Goal: Task Accomplishment & Management: Manage account settings

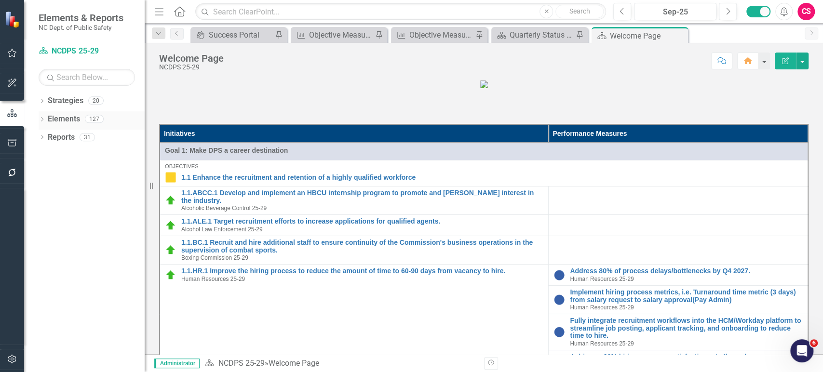
click at [66, 120] on link "Elements" at bounding box center [64, 119] width 32 height 11
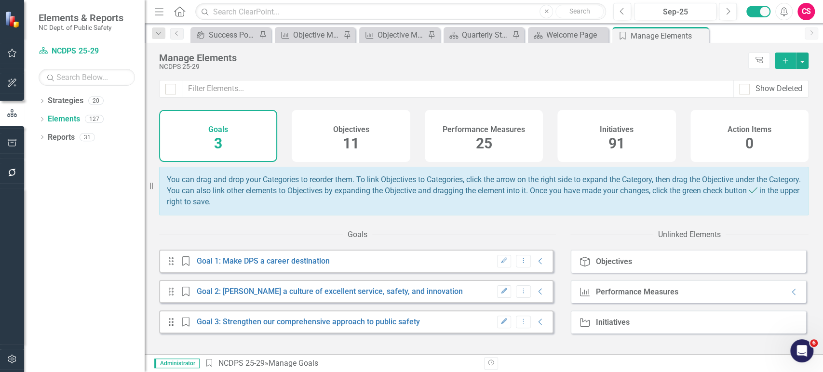
click at [456, 139] on div "Performance Measures 25" at bounding box center [484, 136] width 118 height 52
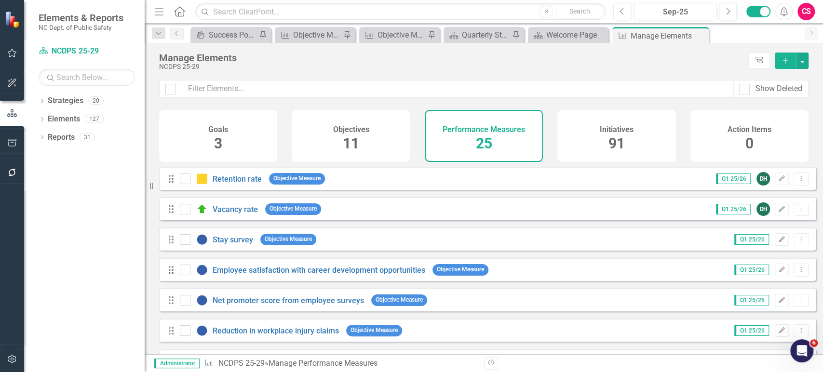
scroll to position [578, 0]
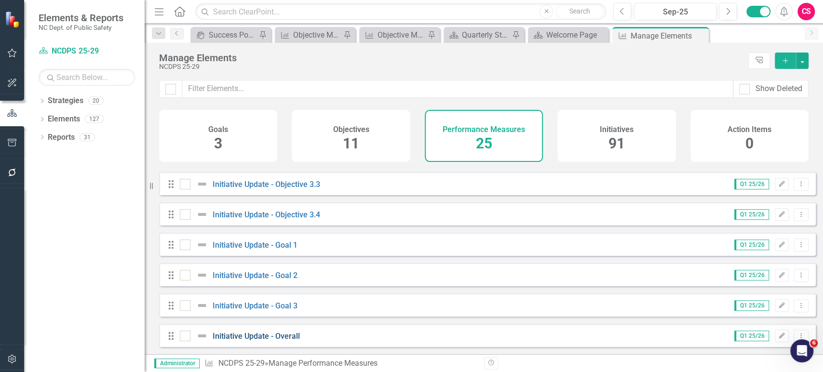
click at [289, 337] on link "Initiative Update - Overall" at bounding box center [256, 336] width 87 height 9
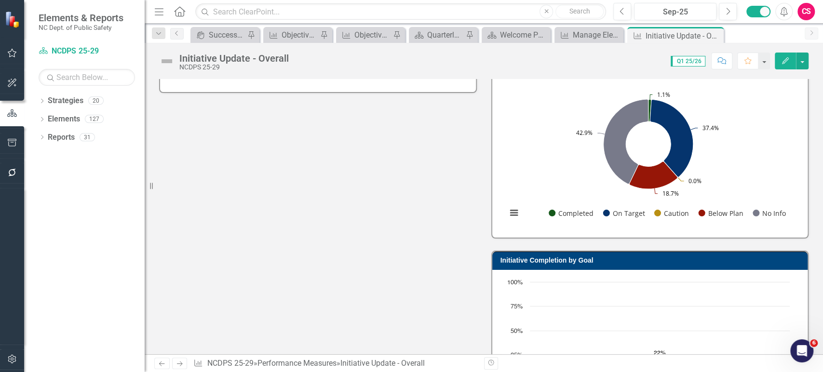
scroll to position [225, 0]
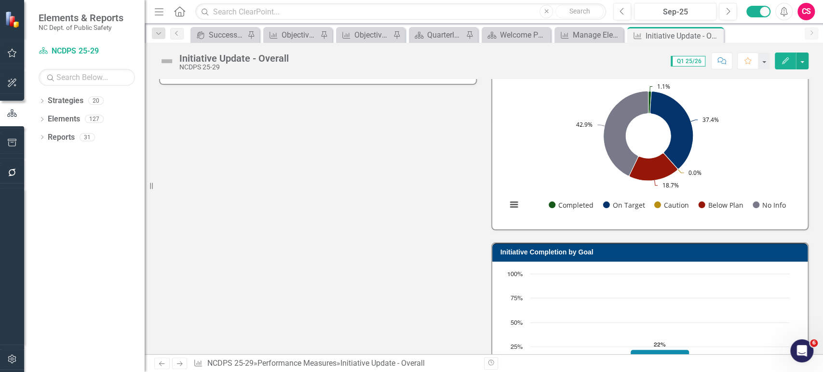
click at [543, 163] on rect "Interactive chart" at bounding box center [648, 147] width 293 height 145
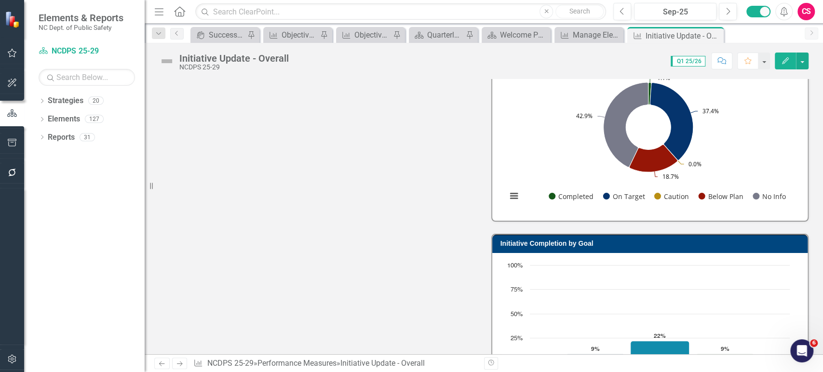
click at [543, 163] on rect "Interactive chart" at bounding box center [648, 139] width 293 height 145
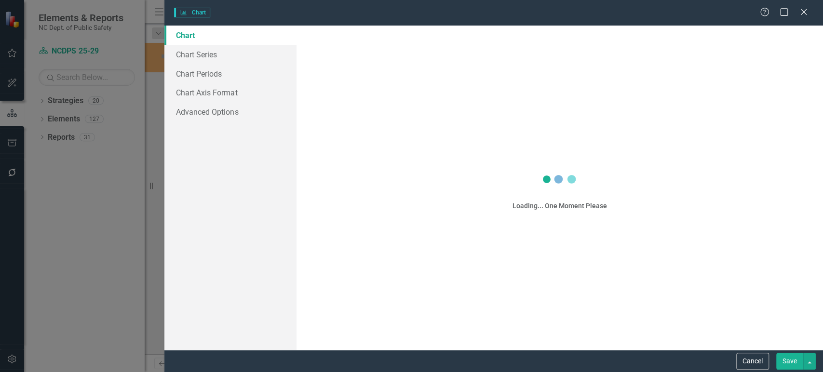
scroll to position [237, 0]
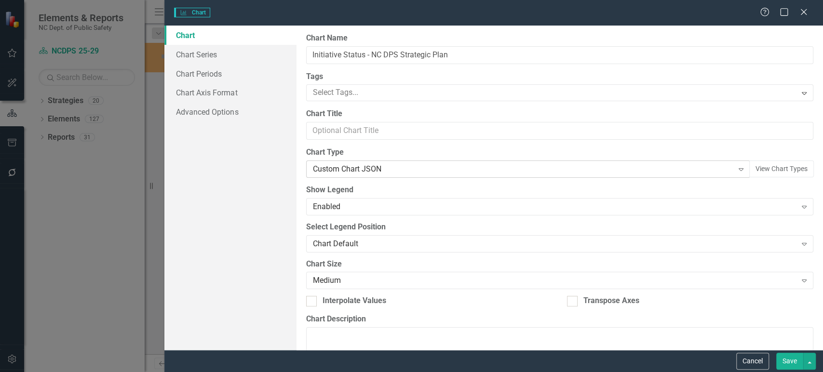
click at [368, 176] on div "Custom Chart JSON Expand" at bounding box center [528, 169] width 444 height 17
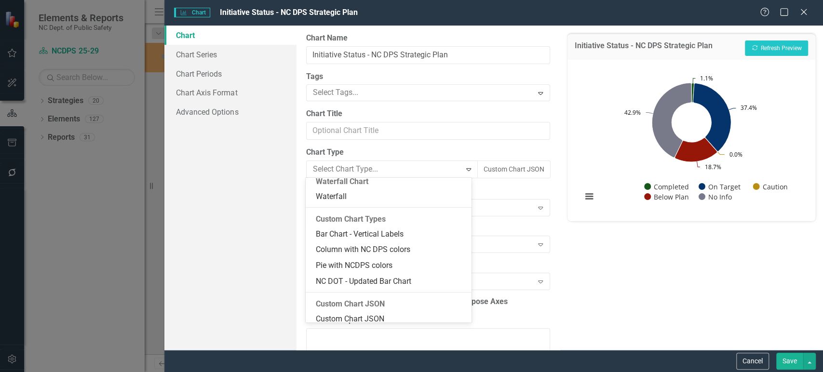
scroll to position [837, 0]
click at [359, 312] on div "Custom Chart JSON" at bounding box center [389, 317] width 166 height 11
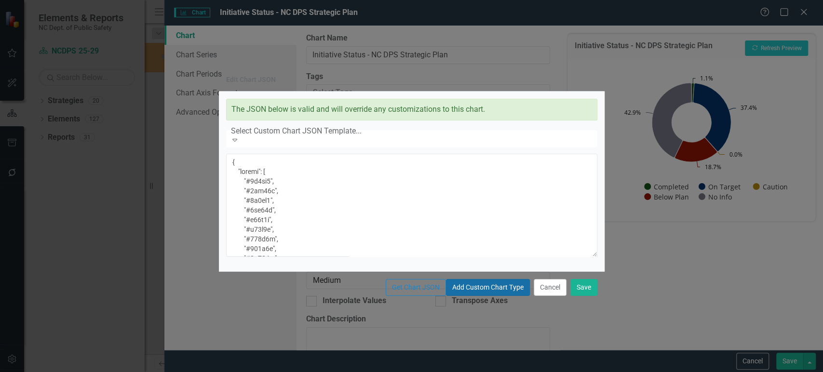
click at [446, 296] on button "Add Custom Chart Type" at bounding box center [488, 287] width 84 height 17
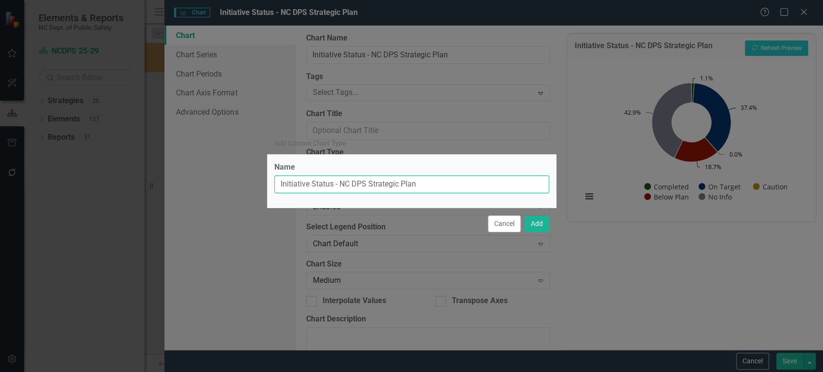
click at [341, 176] on input "Initiative Status - NC DPS Strategic Plan" at bounding box center [411, 185] width 275 height 18
click at [339, 181] on input "Initiative Status - NC DPS Strategic Plan" at bounding box center [411, 185] width 275 height 18
drag, startPoint x: 341, startPoint y: 181, endPoint x: 545, endPoint y: 201, distance: 205.4
click at [545, 201] on div "Name Initiative Status - NC DPS Strategic Plan" at bounding box center [411, 181] width 289 height 53
type input "Initiative Status - Donut, Larger Font"
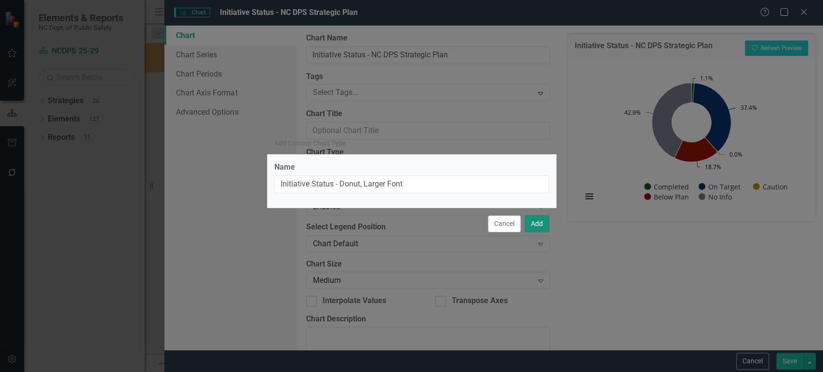
click at [536, 222] on button "Add" at bounding box center [537, 224] width 25 height 17
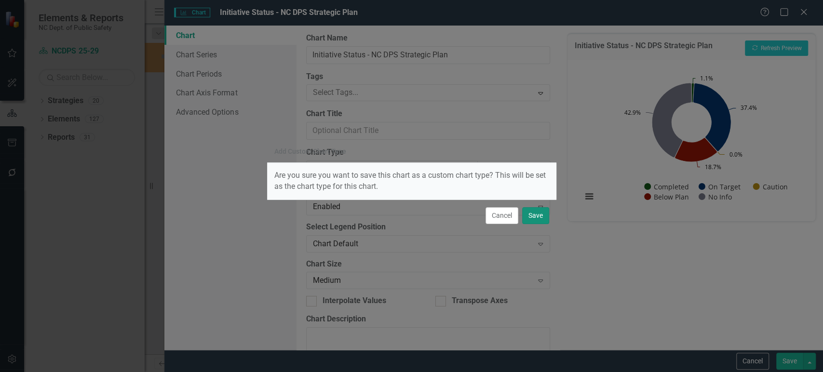
click at [536, 222] on button "Save" at bounding box center [535, 215] width 27 height 17
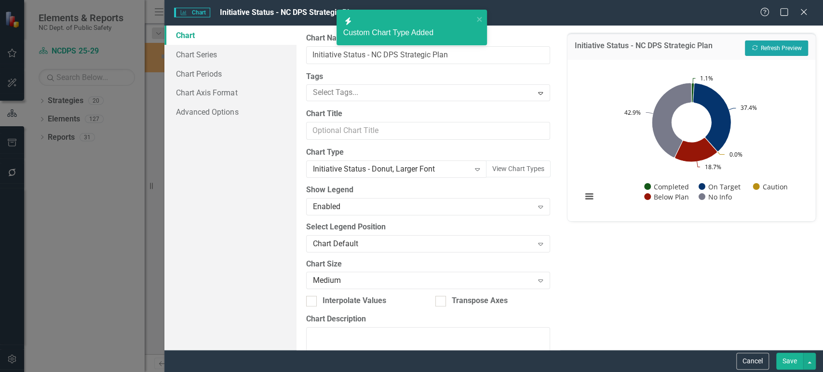
click at [772, 50] on button "Recalculate Refresh Preview" at bounding box center [776, 48] width 63 height 15
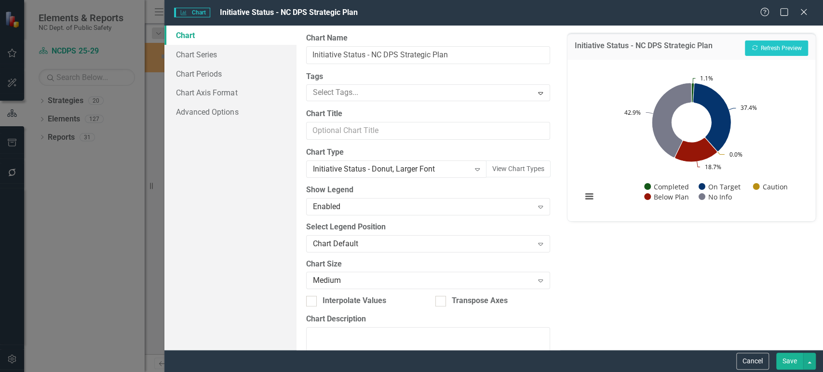
click at [788, 359] on button "Save" at bounding box center [789, 361] width 27 height 17
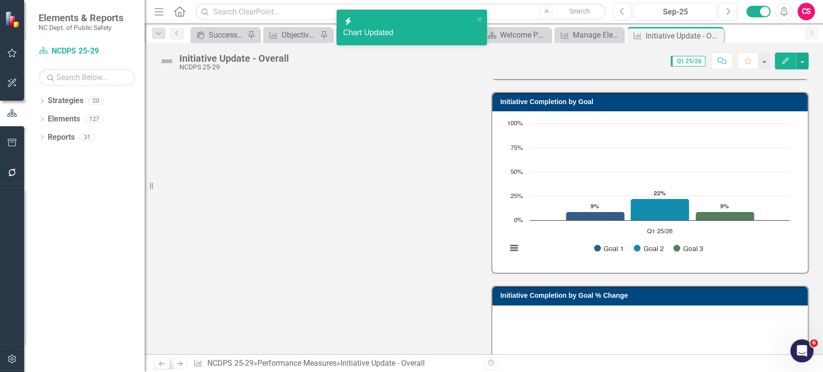
scroll to position [484, 0]
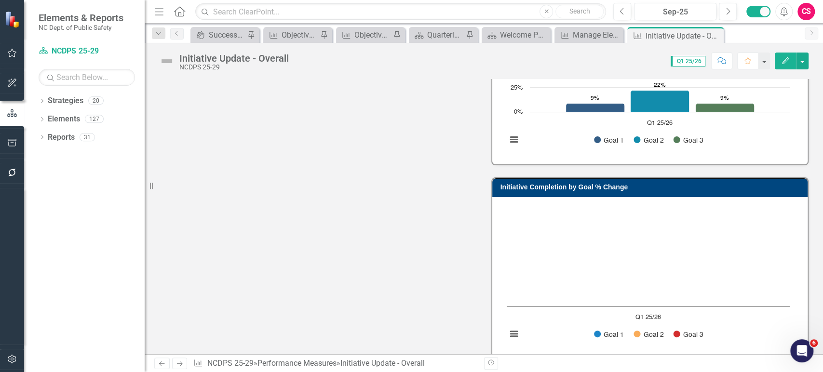
click at [160, 362] on icon "Previous" at bounding box center [162, 364] width 8 height 6
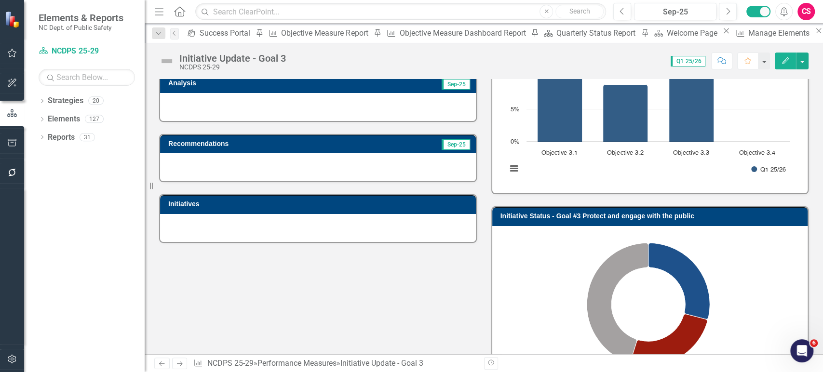
click at [729, 283] on rect "Interactive chart" at bounding box center [648, 305] width 293 height 145
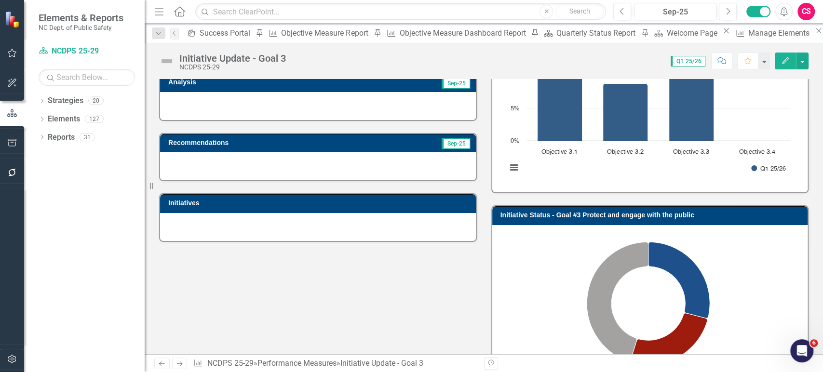
click at [729, 283] on rect "Interactive chart" at bounding box center [648, 304] width 293 height 145
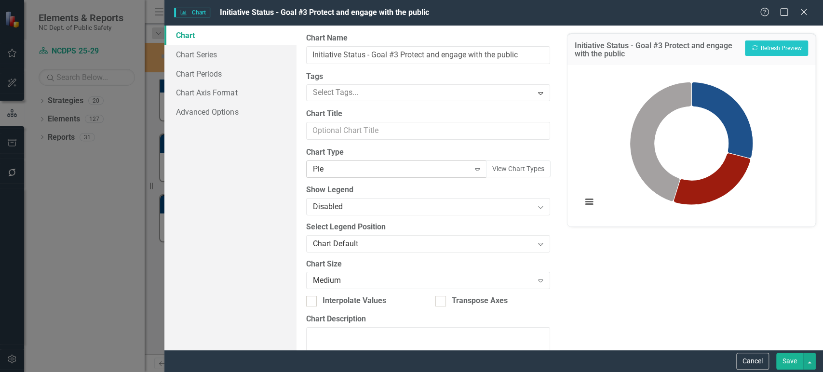
click at [362, 173] on div "Pie" at bounding box center [391, 169] width 157 height 11
type input "donu"
click at [784, 42] on button "Recalculate Refresh Preview" at bounding box center [776, 48] width 63 height 15
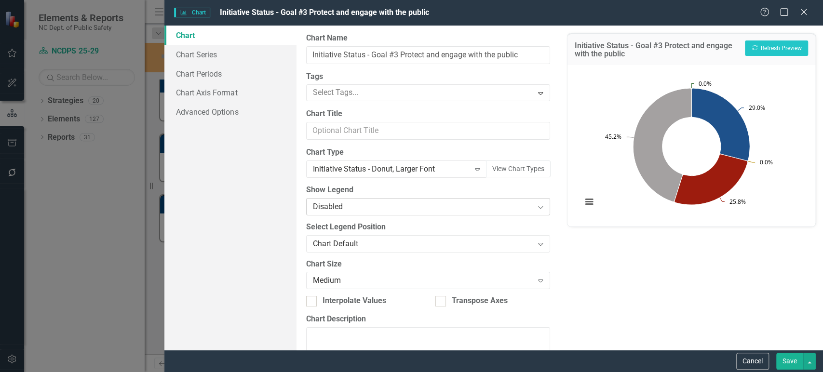
click at [406, 206] on div "Disabled" at bounding box center [423, 206] width 220 height 11
drag, startPoint x: 364, startPoint y: 235, endPoint x: 697, endPoint y: 86, distance: 365.3
click at [779, 47] on button "Recalculate Refresh Preview" at bounding box center [776, 48] width 63 height 15
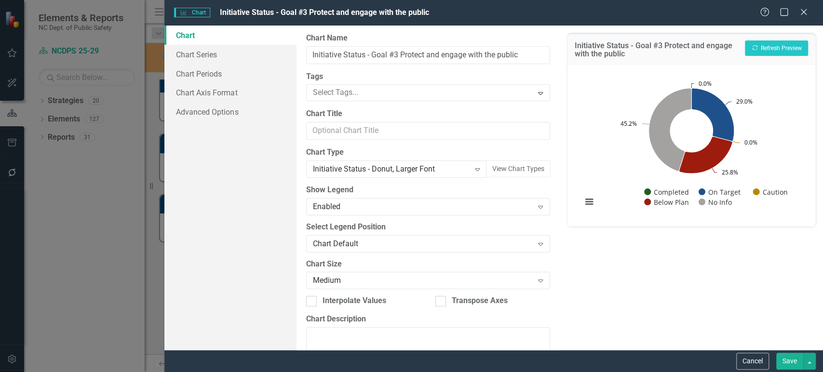
click at [783, 362] on button "Save" at bounding box center [789, 361] width 27 height 17
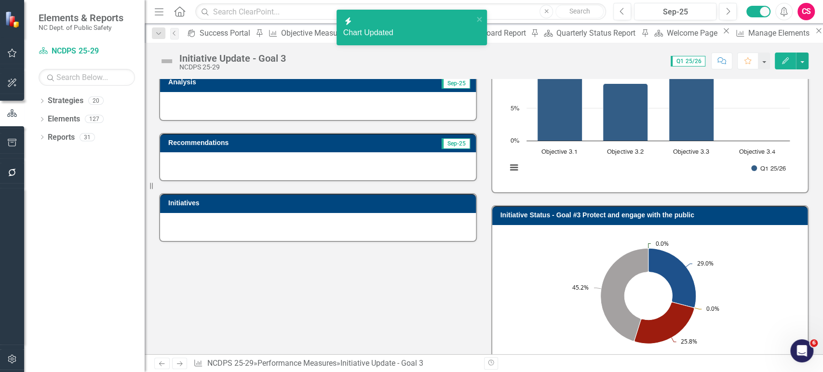
drag, startPoint x: 822, startPoint y: 197, endPoint x: 815, endPoint y: 278, distance: 81.3
click at [815, 281] on div "Owner Analysis Sep-25 Recommendations Sep-25 Initiatives Initiative Completion …" at bounding box center [484, 216] width 678 height 275
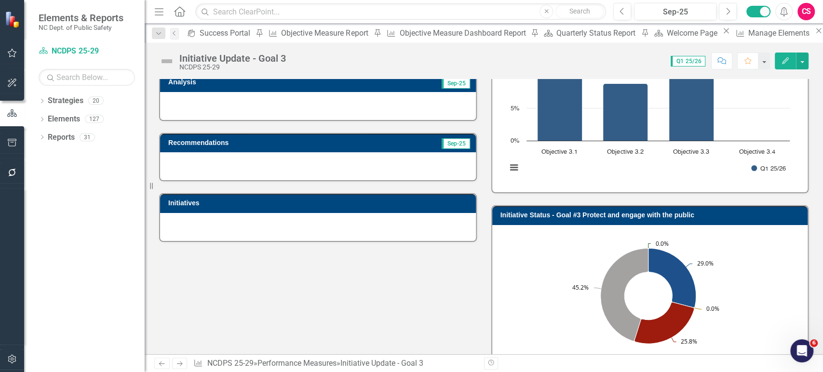
drag, startPoint x: 822, startPoint y: 200, endPoint x: 821, endPoint y: 292, distance: 92.1
click at [821, 292] on div "Owner Analysis Sep-25 Recommendations Sep-25 Initiatives Initiative Completion …" at bounding box center [484, 216] width 678 height 275
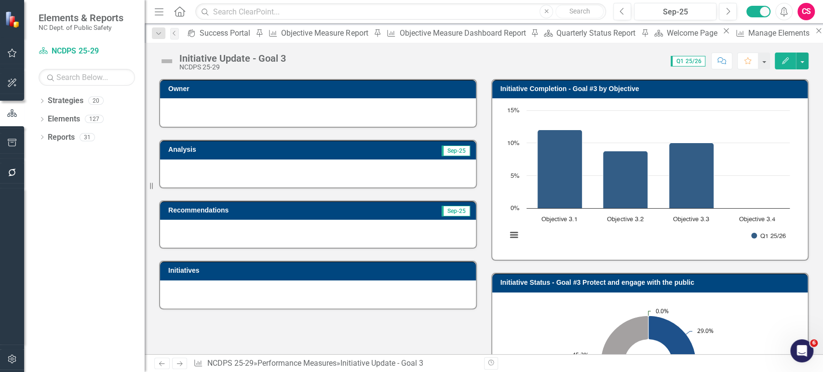
click at [629, 243] on rect "Interactive chart" at bounding box center [648, 178] width 293 height 145
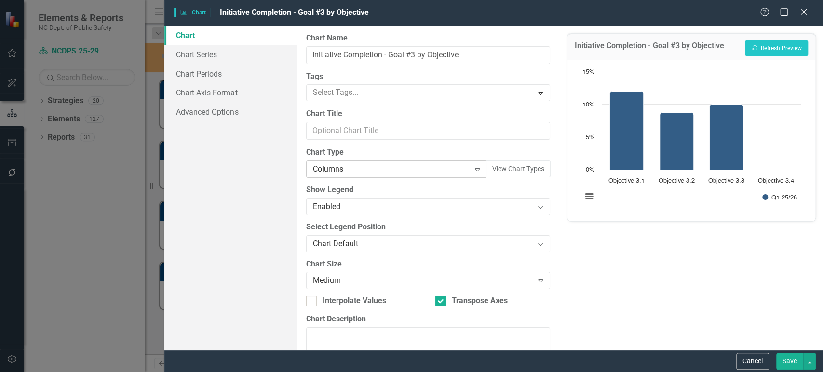
click at [398, 170] on div "Columns" at bounding box center [391, 169] width 157 height 11
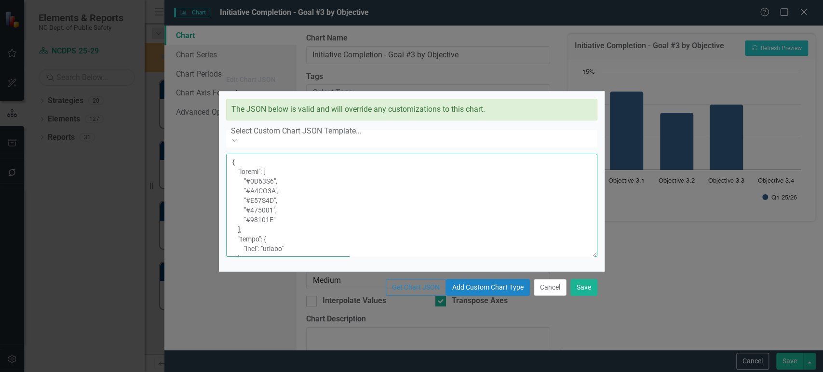
click at [355, 227] on textarea at bounding box center [411, 205] width 371 height 103
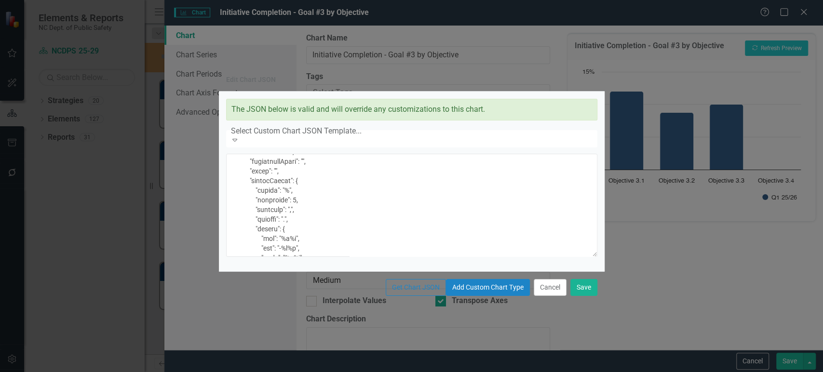
scroll to position [1082, 0]
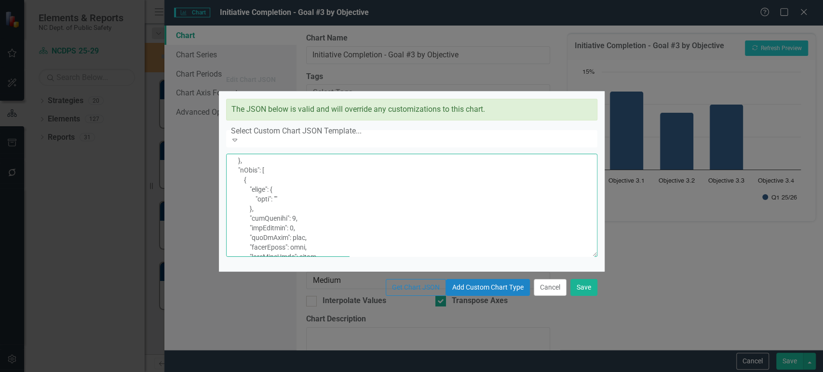
click at [281, 184] on textarea at bounding box center [411, 205] width 371 height 103
click at [267, 218] on textarea at bounding box center [411, 205] width 371 height 103
paste textarea ""legend": { "itemStyle": { "fontSize": "12px" } }"
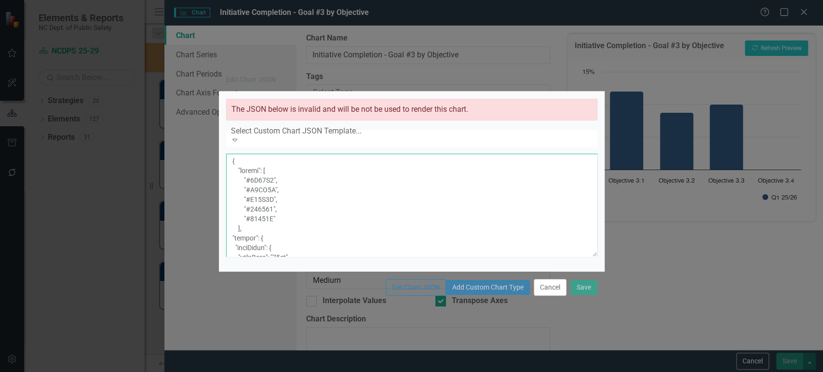
click at [268, 218] on textarea at bounding box center [411, 205] width 371 height 103
click at [251, 257] on textarea at bounding box center [411, 205] width 371 height 103
click at [240, 231] on textarea at bounding box center [411, 205] width 371 height 103
click at [243, 205] on textarea at bounding box center [411, 205] width 371 height 103
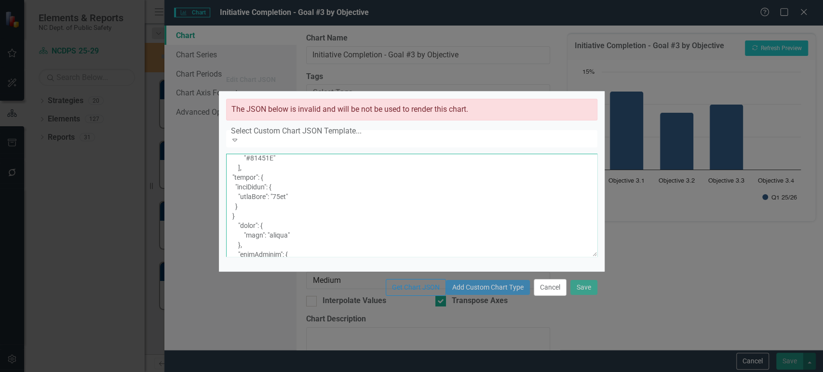
type textarea "{ "colors": [ "#1D85C8", "#F9AC5A", "#D32F2F", "#159278", "#27245E" ], "legend"…"
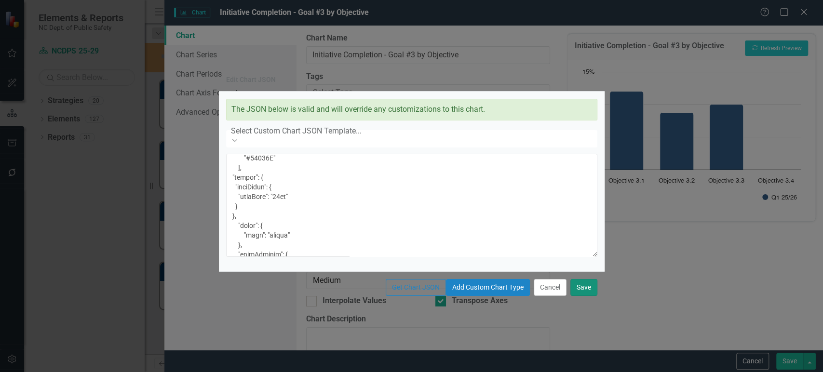
click at [594, 296] on button "Save" at bounding box center [583, 287] width 27 height 17
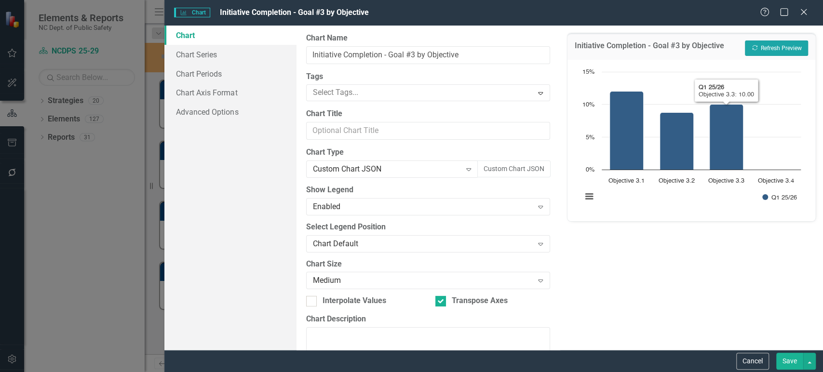
click at [762, 49] on button "Recalculate Refresh Preview" at bounding box center [776, 48] width 63 height 15
click at [393, 171] on div "Custom Chart JSON" at bounding box center [387, 169] width 149 height 11
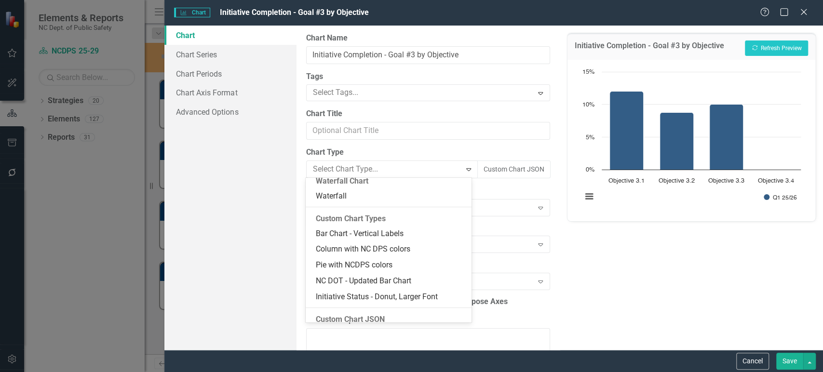
scroll to position [853, 0]
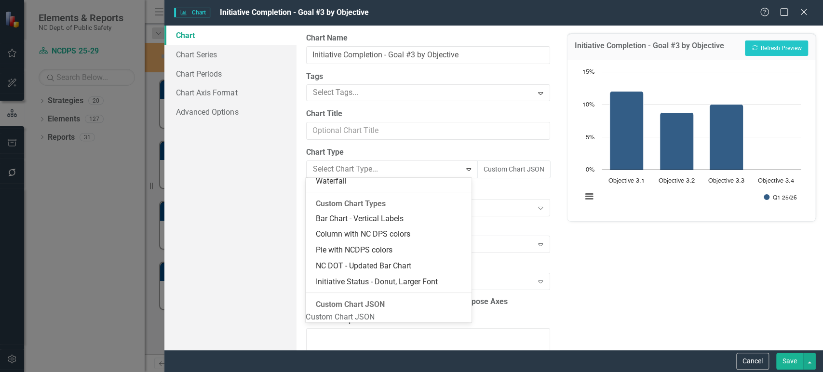
click at [353, 312] on div "Custom Chart JSON" at bounding box center [389, 317] width 166 height 11
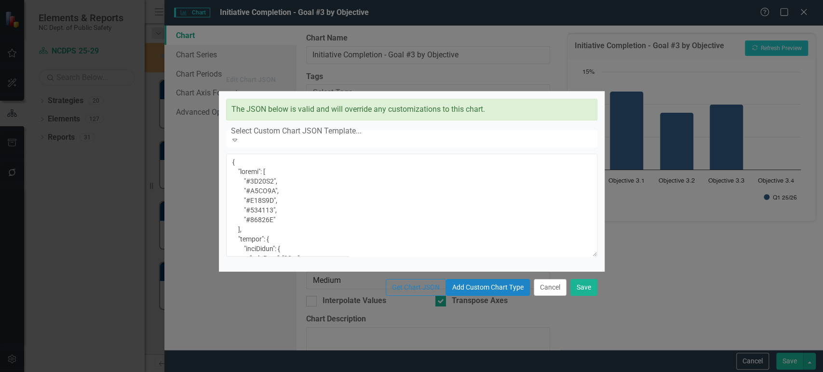
scroll to position [4, 0]
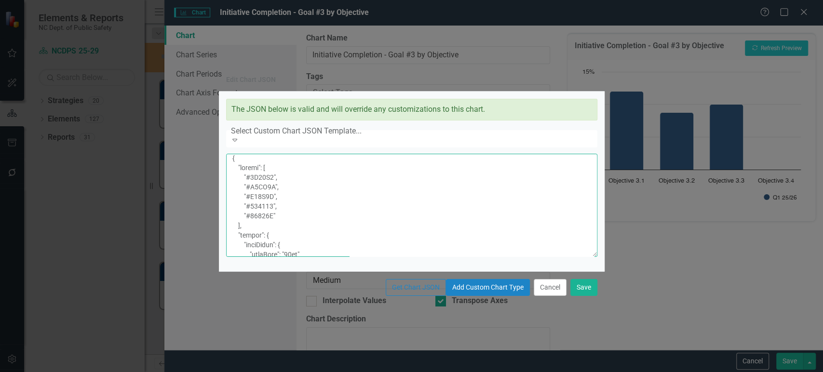
click at [346, 246] on textarea at bounding box center [411, 205] width 371 height 103
type textarea "{ "colors": [ "#1D85C8", "#F9AC5A", "#D32F2F", "#159278", "#27245E" ], "legend"…"
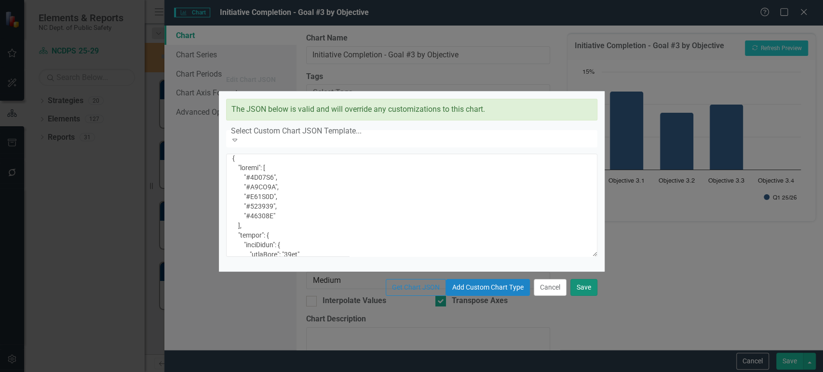
click at [579, 296] on button "Save" at bounding box center [583, 287] width 27 height 17
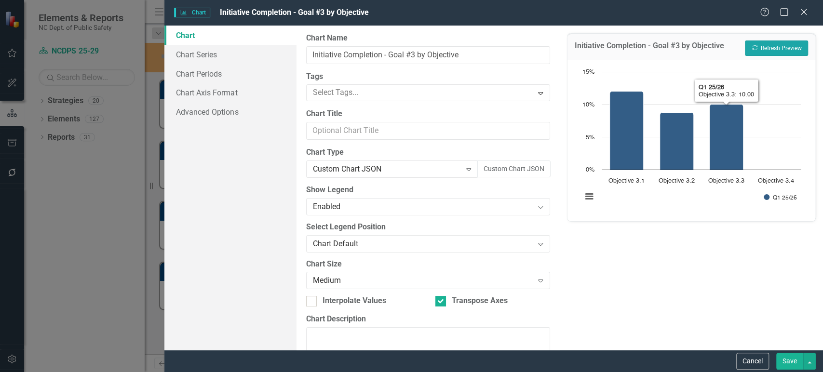
click at [781, 41] on button "Recalculate Refresh Preview" at bounding box center [776, 48] width 63 height 15
click at [378, 168] on div "Custom Chart JSON" at bounding box center [387, 169] width 149 height 11
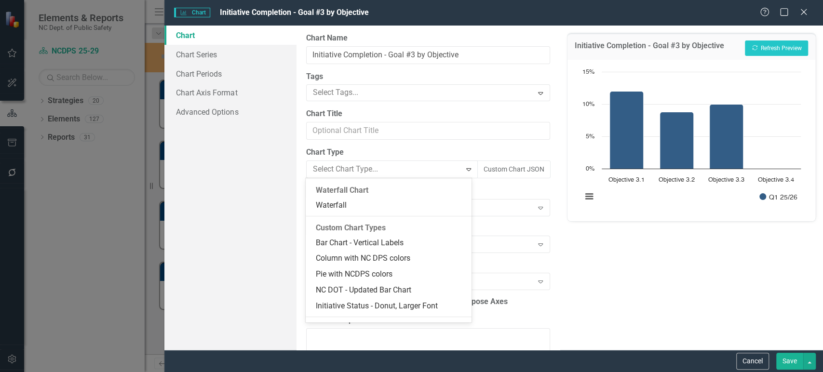
scroll to position [853, 0]
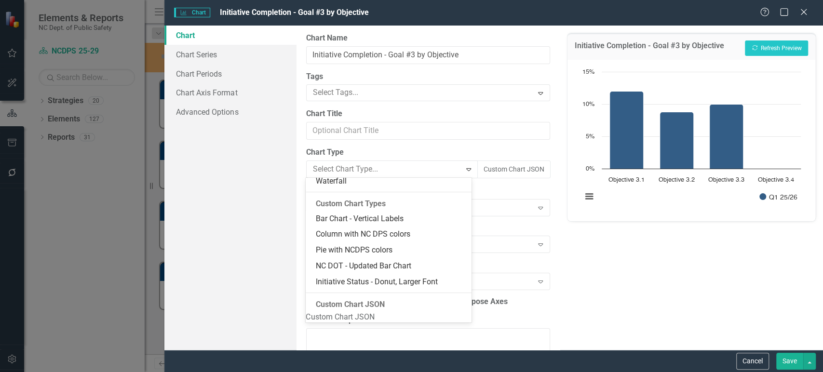
click at [351, 315] on div "Custom Chart JSON" at bounding box center [389, 317] width 166 height 11
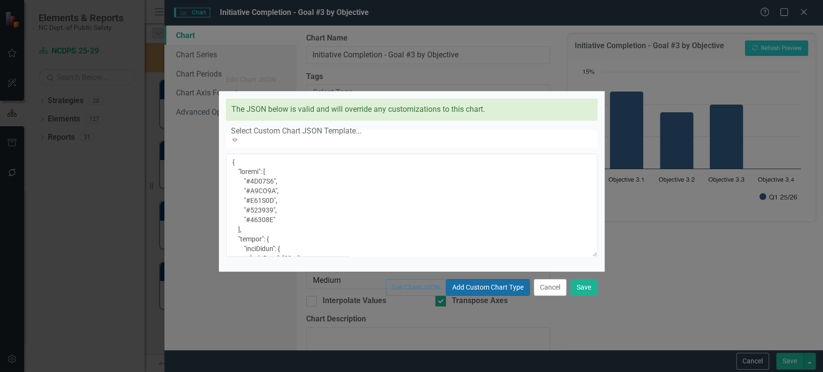
click at [446, 296] on button "Add Custom Chart Type" at bounding box center [488, 287] width 84 height 17
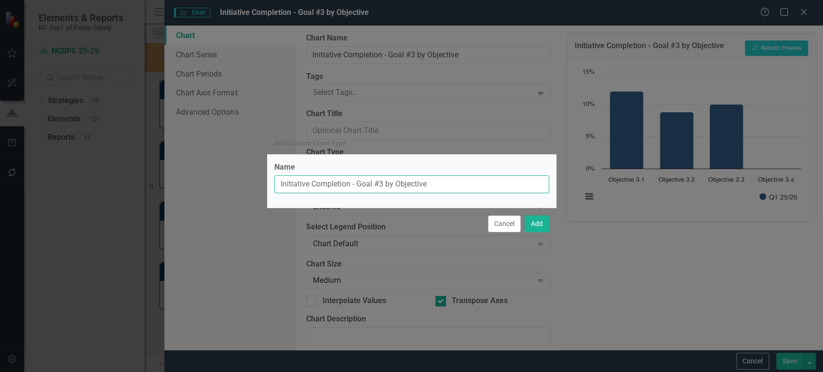
drag, startPoint x: 357, startPoint y: 185, endPoint x: 579, endPoint y: 178, distance: 221.4
click at [579, 178] on div "Add Custom Chart Type Name Initiative Completion - Goal #3 by Objective Cancel …" at bounding box center [411, 186] width 823 height 372
type input "Initiative Completion - Larger Font"
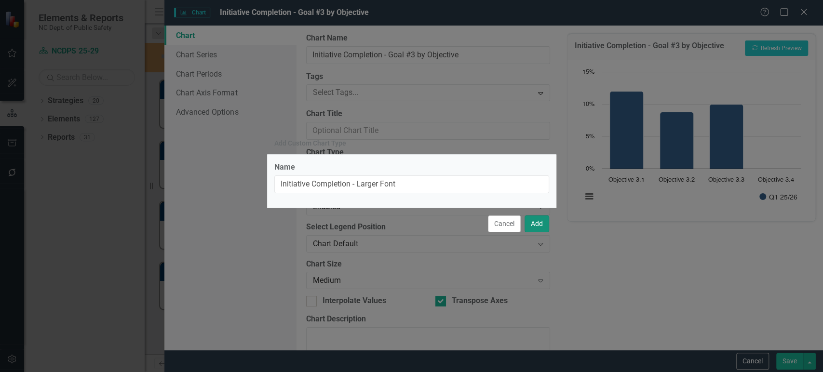
click at [543, 224] on button "Add" at bounding box center [537, 224] width 25 height 17
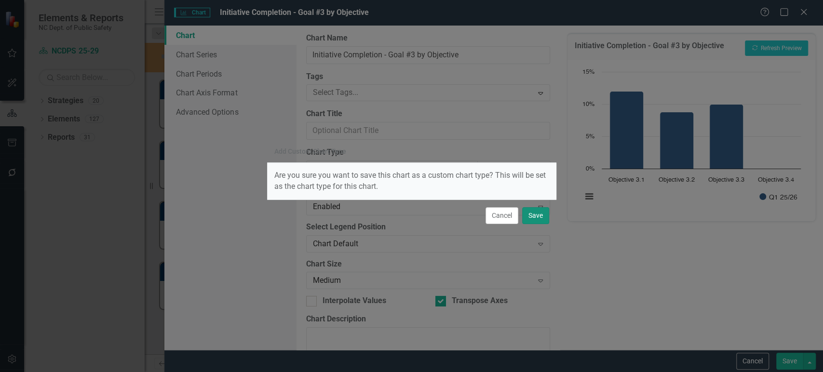
click at [536, 216] on button "Save" at bounding box center [535, 215] width 27 height 17
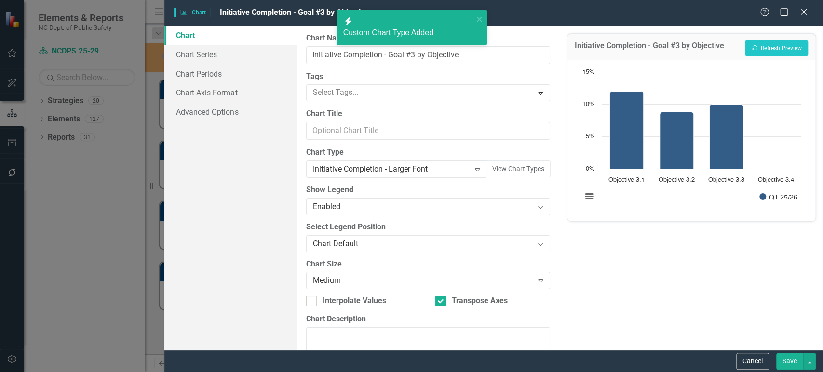
click at [788, 359] on button "Save" at bounding box center [789, 361] width 27 height 17
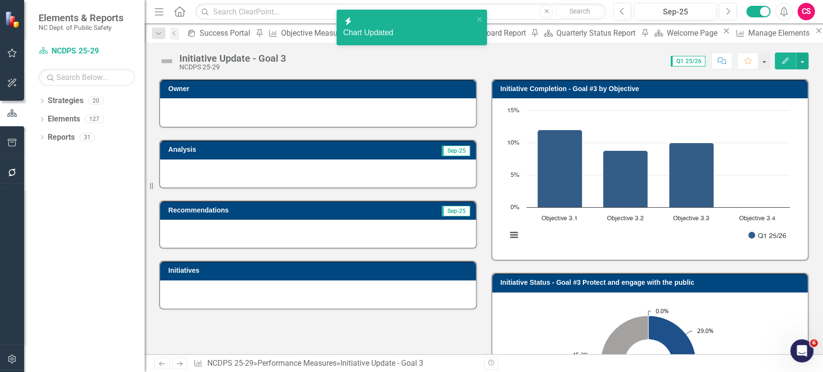
click at [159, 364] on icon at bounding box center [162, 364] width 6 height 5
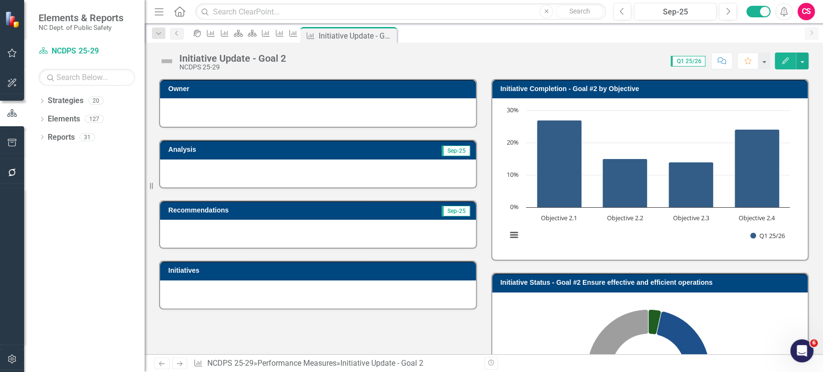
click at [626, 240] on rect "Interactive chart" at bounding box center [648, 178] width 293 height 145
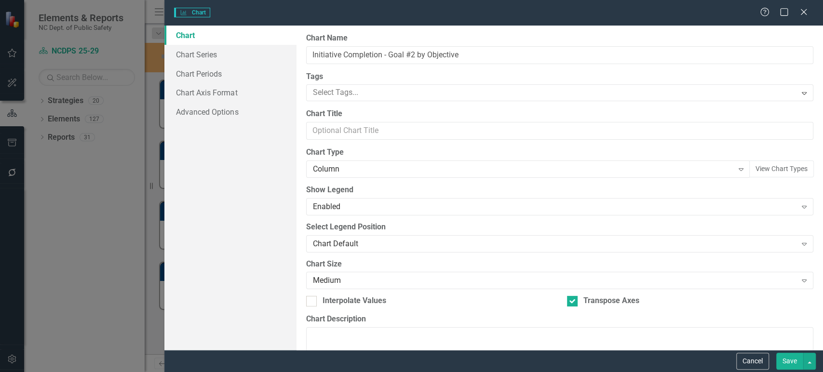
type input "Initiative Completion - Goal #2 by Objective"
checkbox input "true"
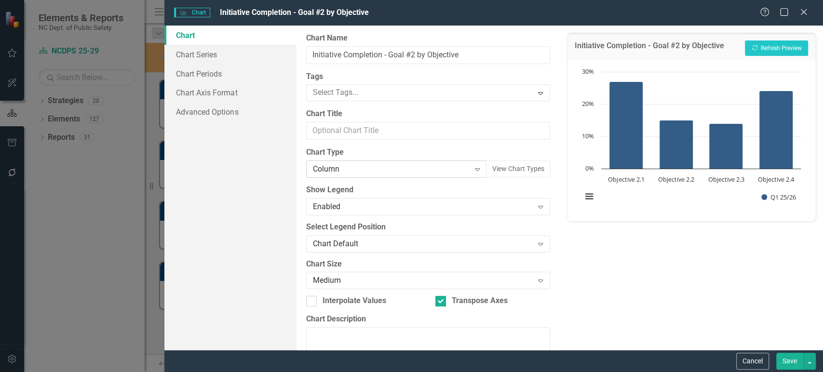
click at [412, 173] on div "Column" at bounding box center [391, 169] width 157 height 11
type input "larg"
click at [781, 43] on button "Recalculate Refresh Preview" at bounding box center [776, 48] width 63 height 15
click at [787, 356] on button "Save" at bounding box center [789, 361] width 27 height 17
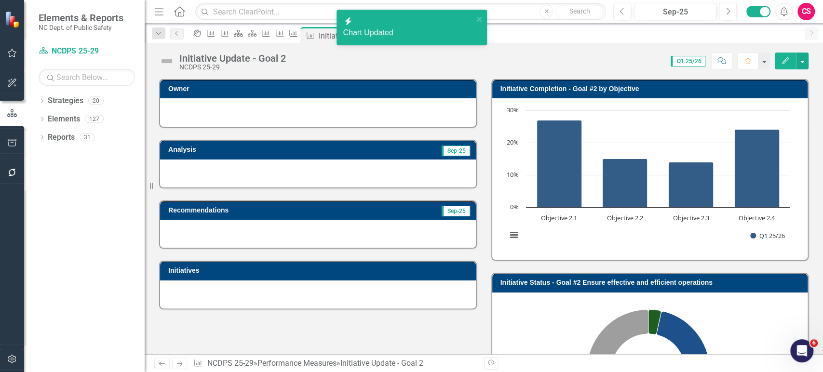
scroll to position [105, 0]
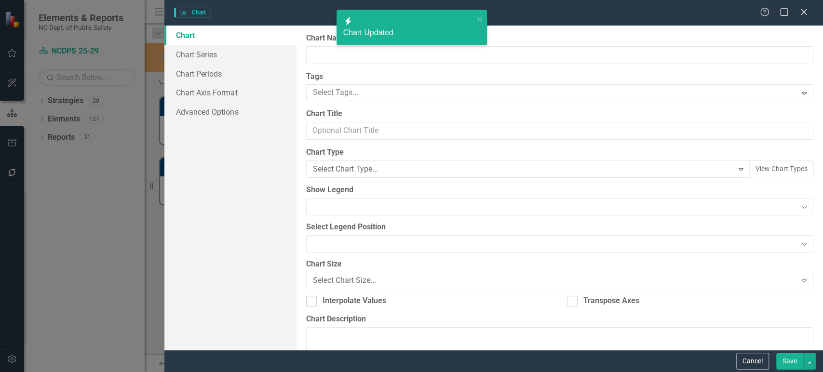
type input "Initiative Status - Goal #2 Ensure effective and efficient operations"
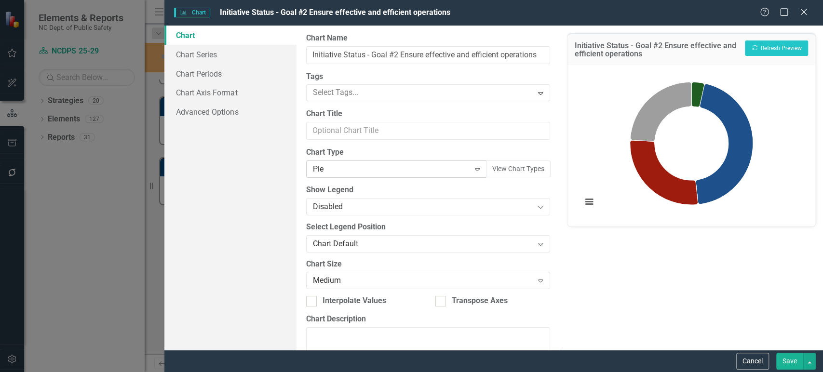
click at [359, 165] on div "Pie" at bounding box center [391, 169] width 157 height 11
type input "don"
click at [362, 203] on div "Disabled" at bounding box center [423, 206] width 220 height 11
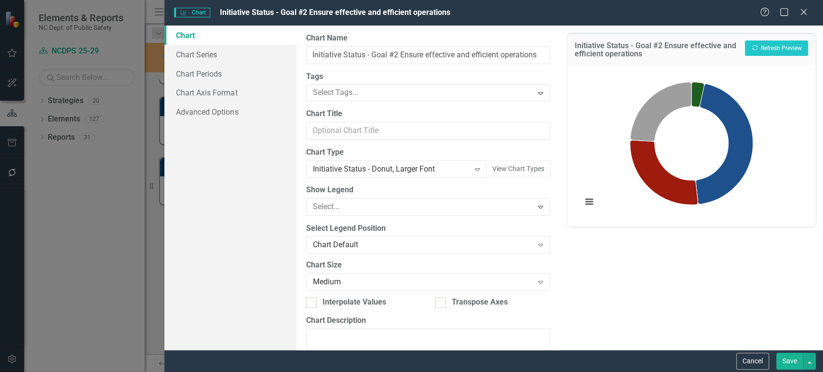
click at [785, 45] on button "Recalculate Refresh Preview" at bounding box center [776, 48] width 63 height 15
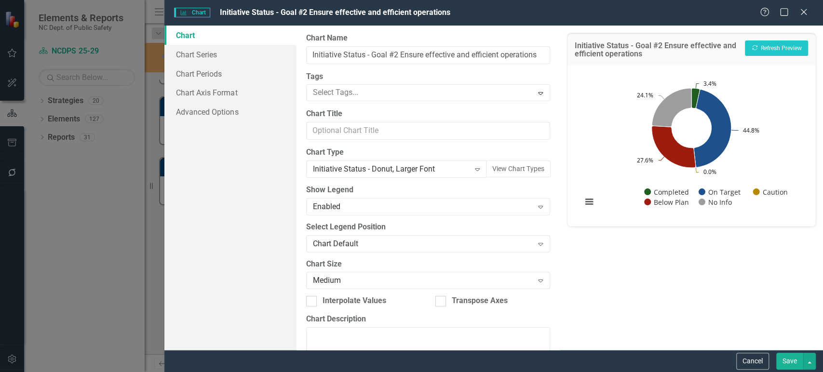
click at [790, 368] on button "Save" at bounding box center [789, 361] width 27 height 17
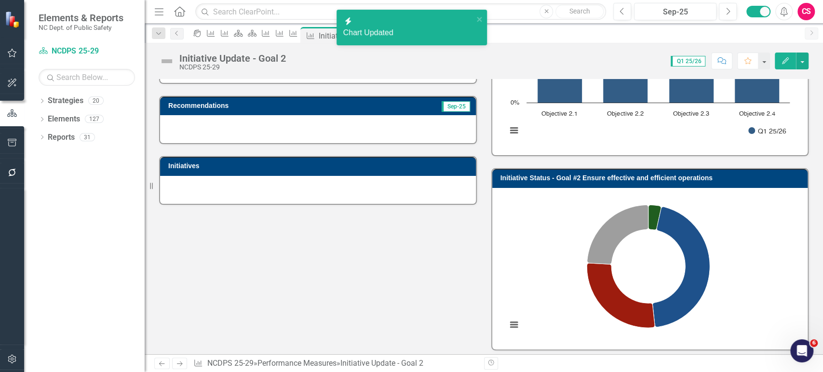
click at [164, 364] on icon at bounding box center [162, 364] width 6 height 5
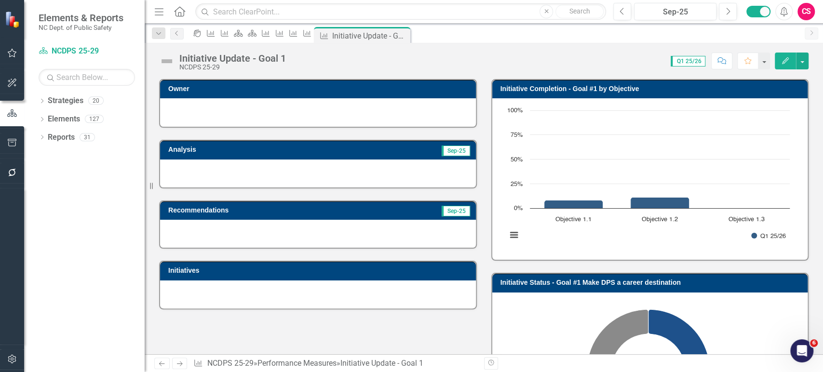
click at [565, 242] on rect "Interactive chart" at bounding box center [648, 178] width 293 height 145
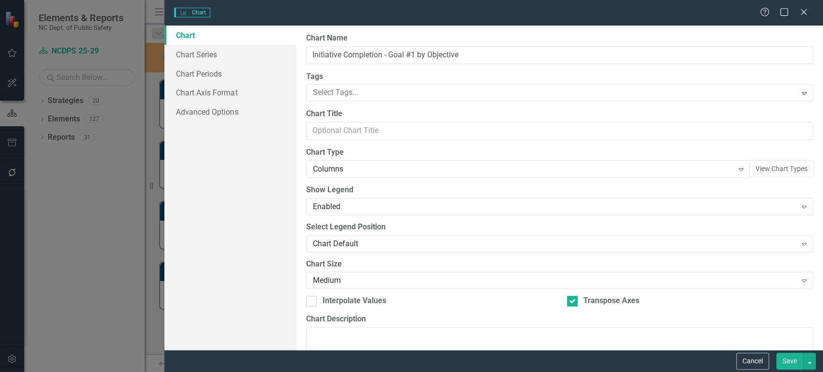
type input "Initiative Completion - Goal #1 by Objective"
checkbox input "true"
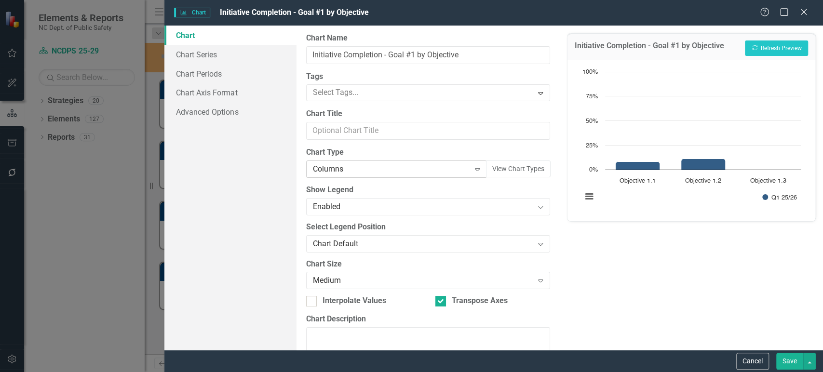
click at [357, 168] on div "Columns" at bounding box center [391, 169] width 157 height 11
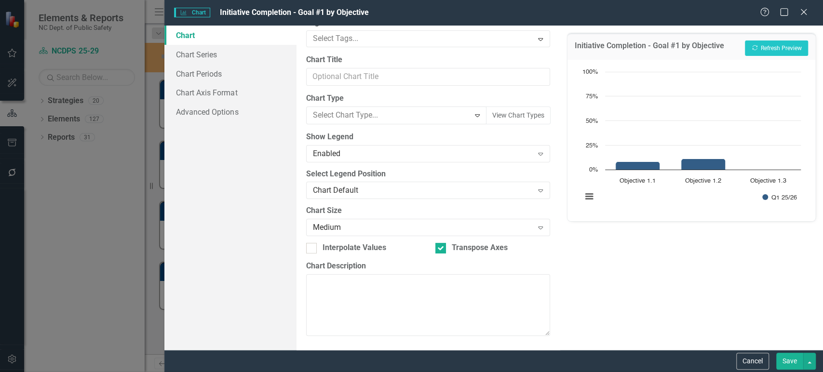
scroll to position [868, 0]
click at [783, 44] on button "Recalculate Refresh Preview" at bounding box center [776, 48] width 63 height 15
click at [786, 361] on button "Save" at bounding box center [789, 361] width 27 height 17
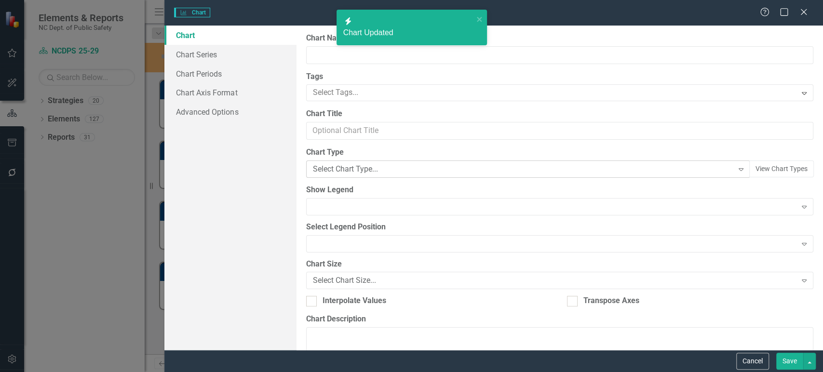
scroll to position [141, 0]
type input "Initiative Status - Goal #1 Make DPS a career destination"
click at [369, 171] on div "Select Chart Type..." at bounding box center [523, 169] width 421 height 11
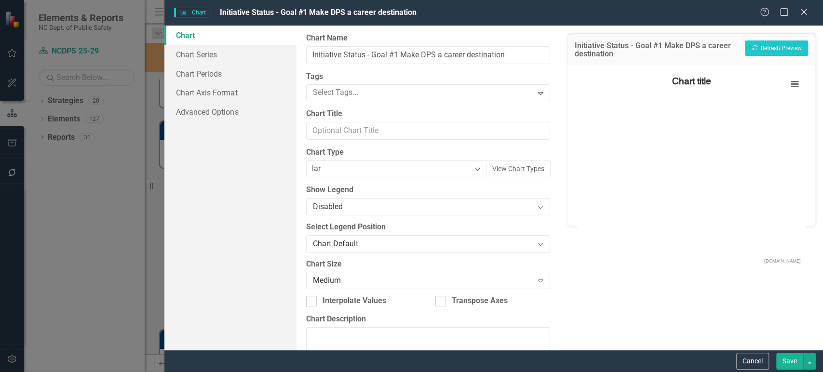
scroll to position [0, 0]
type input "larg"
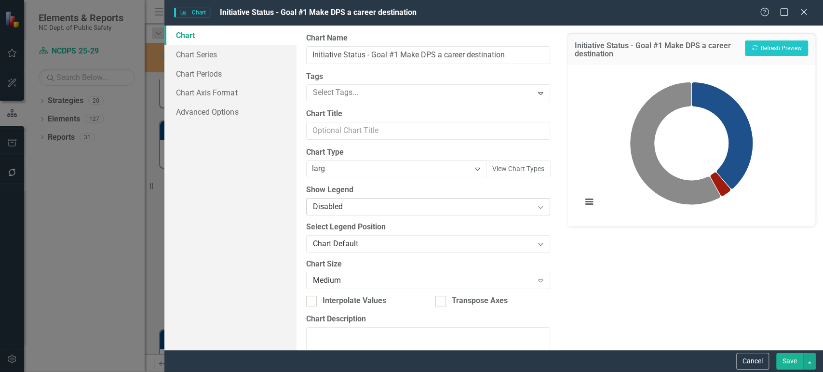
click at [374, 211] on div "Disabled" at bounding box center [423, 206] width 220 height 11
click at [783, 43] on button "Recalculate Refresh Preview" at bounding box center [776, 48] width 63 height 15
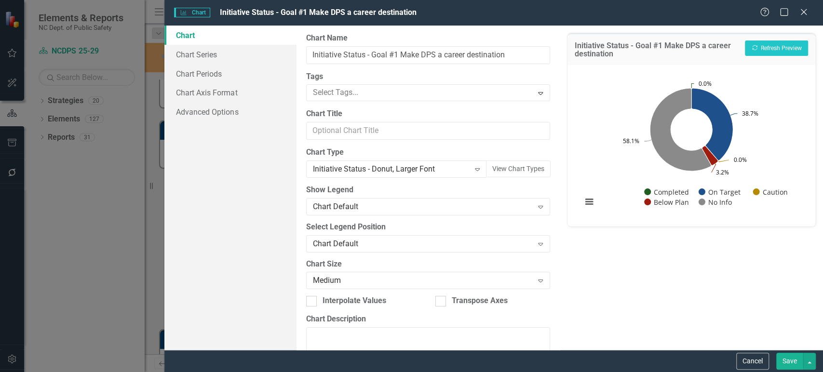
click at [784, 361] on button "Save" at bounding box center [789, 361] width 27 height 17
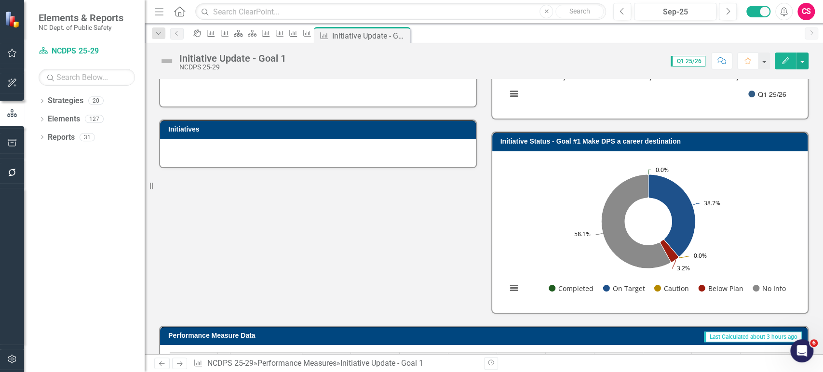
scroll to position [280, 0]
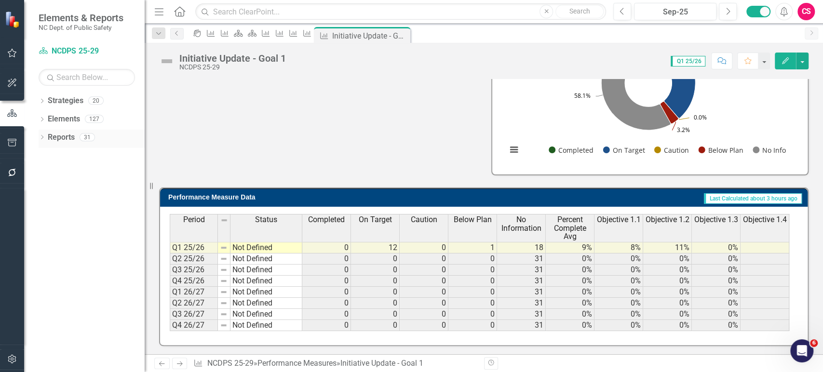
click at [43, 137] on icon at bounding box center [42, 137] width 2 height 4
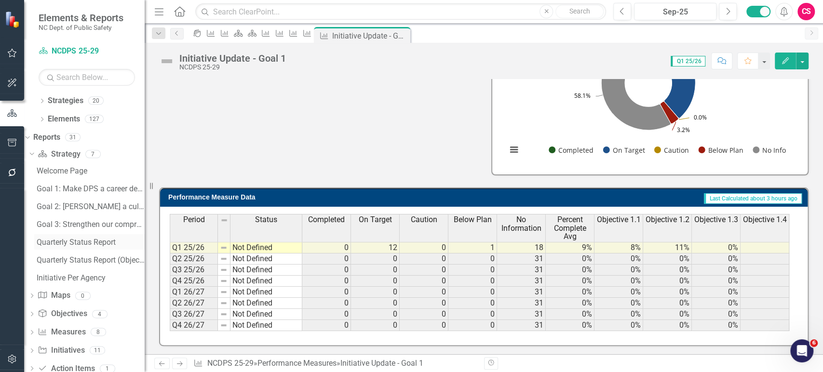
click at [81, 246] on link "Quarterly Status Report" at bounding box center [89, 241] width 110 height 15
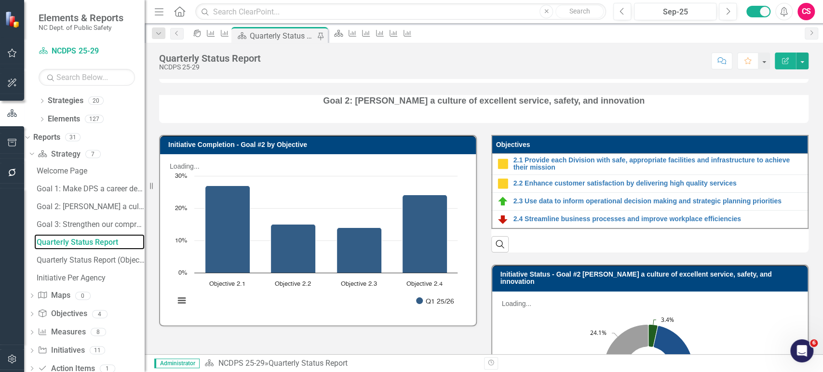
scroll to position [790, 0]
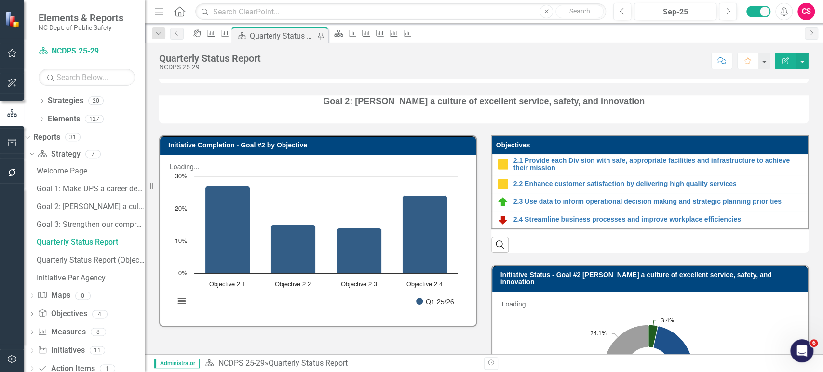
click at [592, 230] on div "Search" at bounding box center [650, 242] width 318 height 24
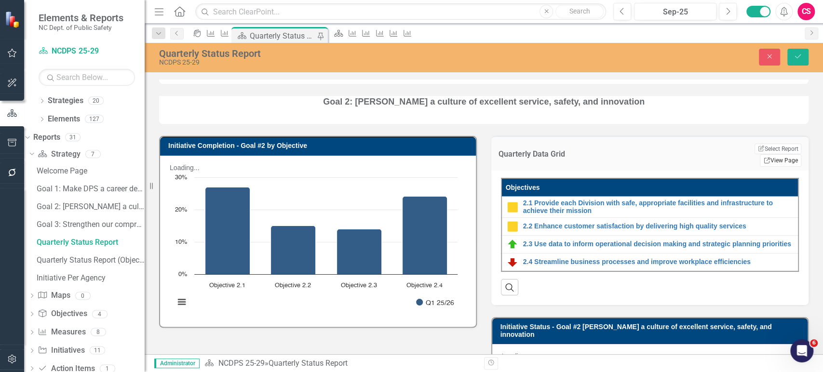
click at [762, 154] on link "Link View Page" at bounding box center [780, 160] width 41 height 13
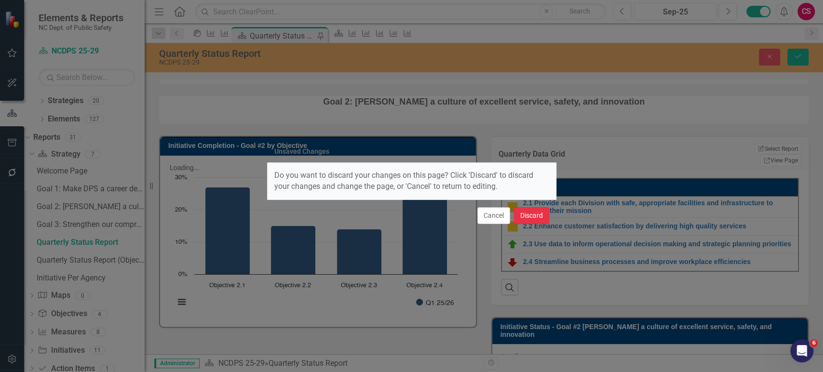
click at [536, 213] on button "Discard" at bounding box center [531, 215] width 35 height 17
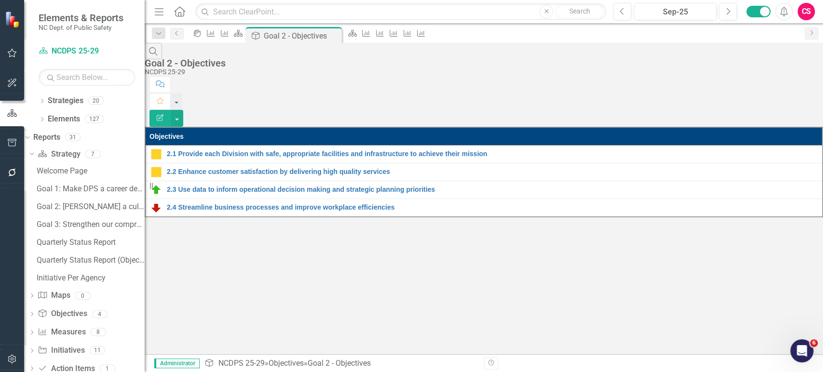
click at [163, 114] on icon "button" at bounding box center [160, 117] width 7 height 7
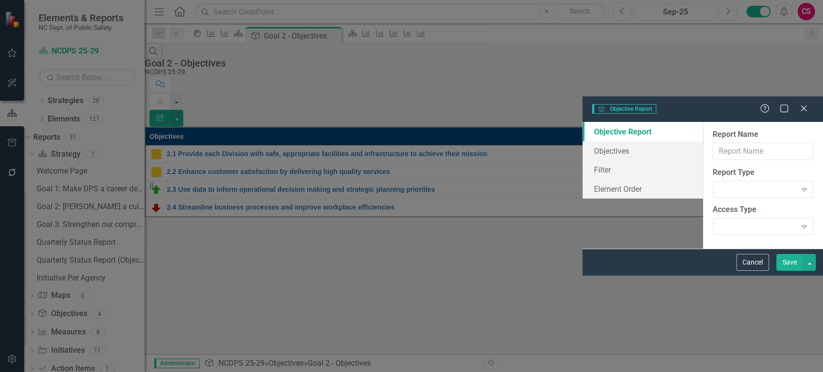
type input "Goal 2 - Objectives"
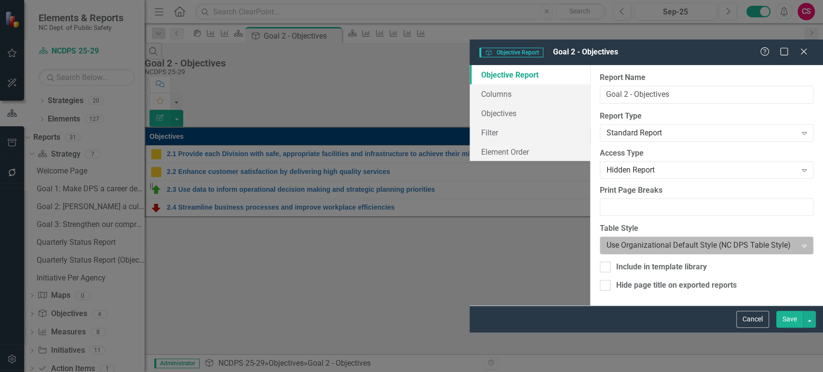
click at [607, 239] on div at bounding box center [699, 245] width 184 height 13
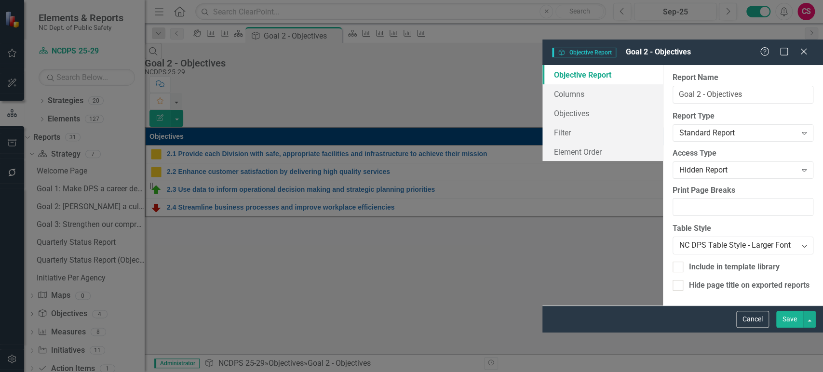
click at [785, 328] on button "Save" at bounding box center [789, 319] width 27 height 17
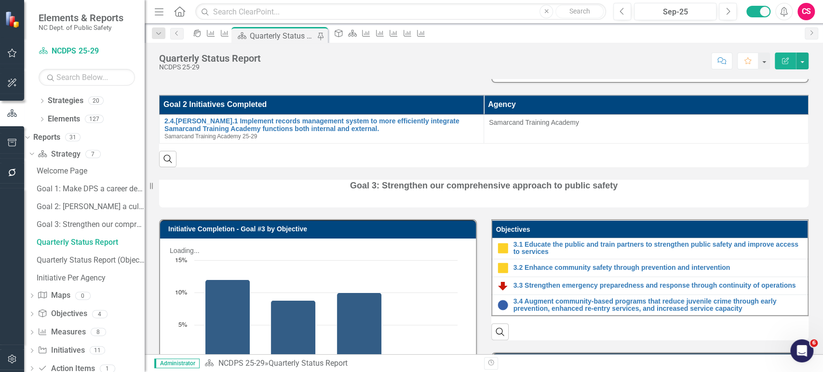
scroll to position [1177, 0]
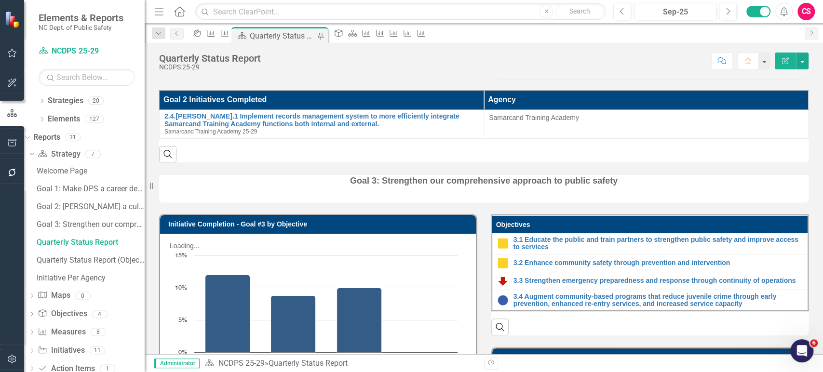
click at [752, 312] on div "Search" at bounding box center [650, 324] width 318 height 24
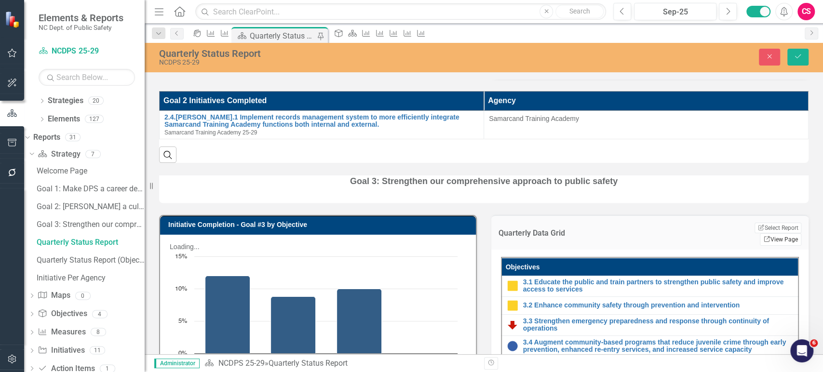
click at [766, 233] on link "Link View Page" at bounding box center [780, 239] width 41 height 13
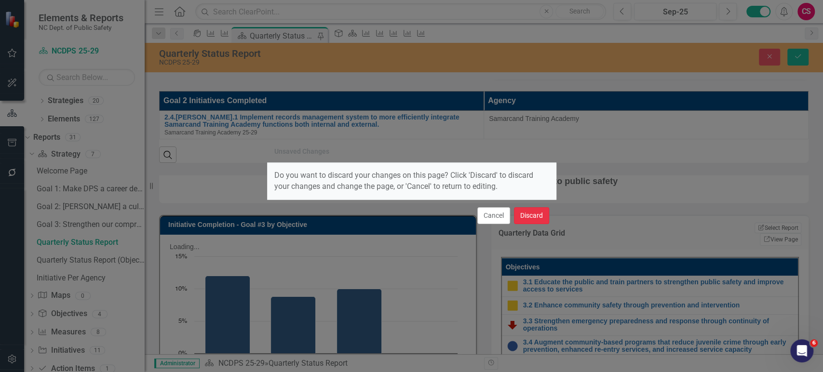
click at [533, 214] on button "Discard" at bounding box center [531, 215] width 35 height 17
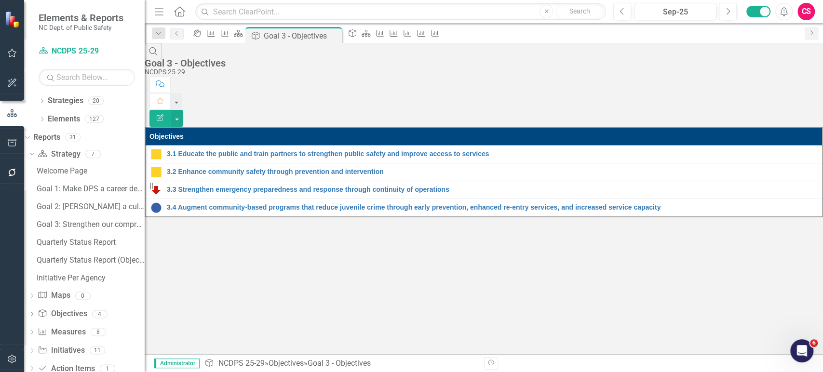
click at [171, 110] on button "Edit Report" at bounding box center [159, 118] width 21 height 17
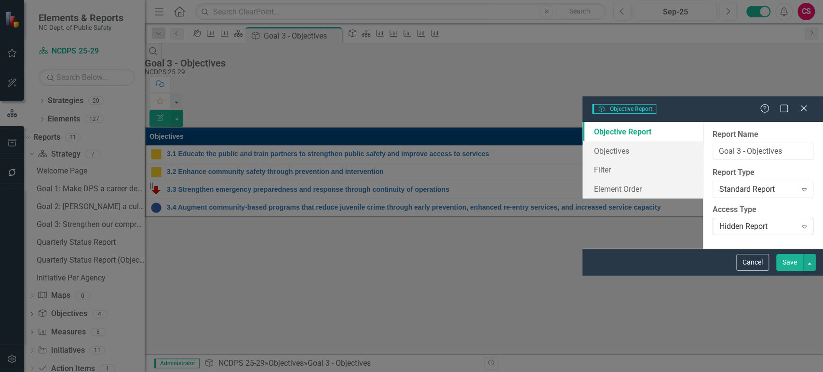
type input "Goal 3 - Objectives"
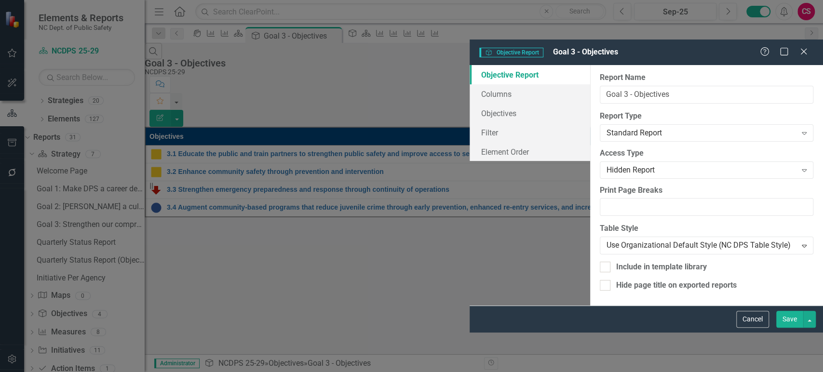
click at [600, 223] on label "Table Style" at bounding box center [707, 228] width 214 height 11
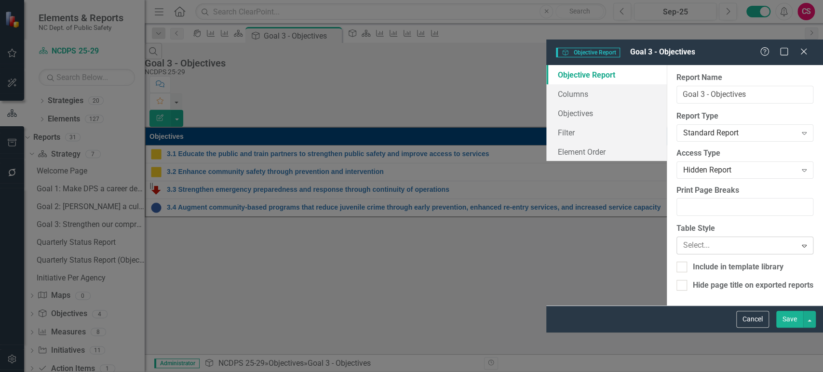
click at [683, 239] on div at bounding box center [737, 245] width 108 height 13
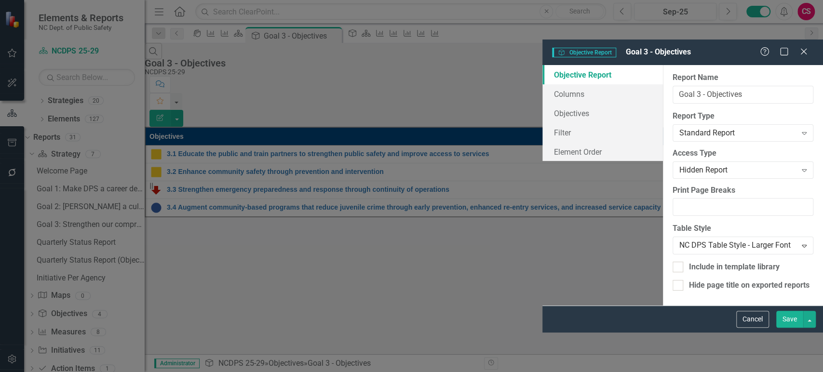
click at [663, 296] on div "Report Name Goal 3 - Objectives Report Type Standard Report Expand Global Repor…" at bounding box center [743, 185] width 160 height 240
click at [775, 328] on div "Save" at bounding box center [795, 319] width 42 height 17
click at [789, 328] on button "Save" at bounding box center [789, 319] width 27 height 17
